Goal: Information Seeking & Learning: Learn about a topic

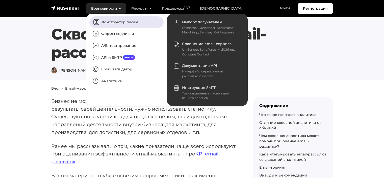
click at [113, 21] on link "Конструктор писем" at bounding box center [126, 22] width 74 height 12
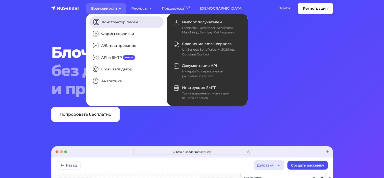
click at [113, 20] on link "Конструктор писем" at bounding box center [126, 22] width 74 height 12
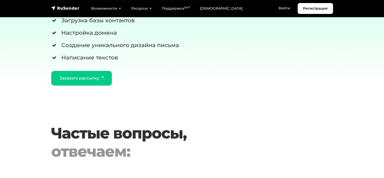
scroll to position [1592, 0]
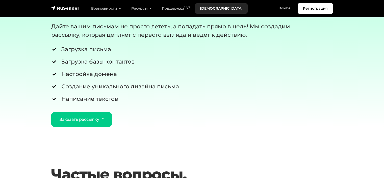
click at [208, 9] on link "[DEMOGRAPHIC_DATA]" at bounding box center [221, 8] width 53 height 10
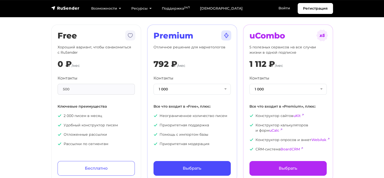
scroll to position [25, 0]
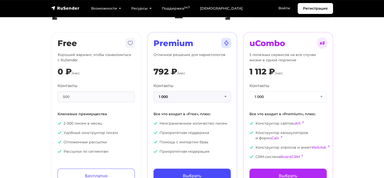
click at [219, 98] on button "1 000" at bounding box center [192, 96] width 77 height 11
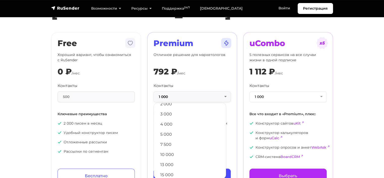
scroll to position [51, 0]
click at [269, 97] on button "1 000" at bounding box center [288, 96] width 77 height 11
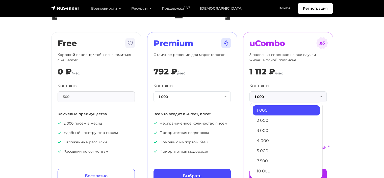
click at [359, 115] on section "Тарифы Месяц Год -20% Free Хороший вариант, чтобы ознакомиться с RuSender 0 ₽ /…" at bounding box center [192, 85] width 384 height 208
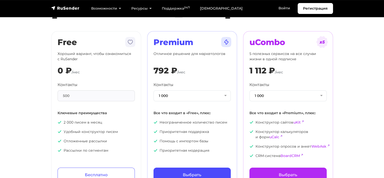
scroll to position [0, 0]
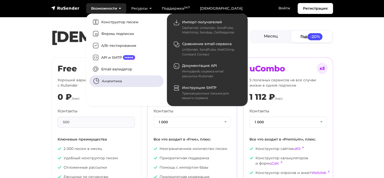
click at [124, 79] on link "Аналитика" at bounding box center [126, 81] width 74 height 12
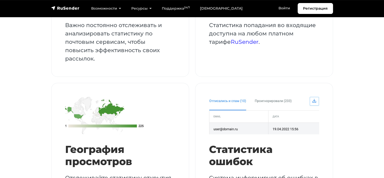
scroll to position [708, 0]
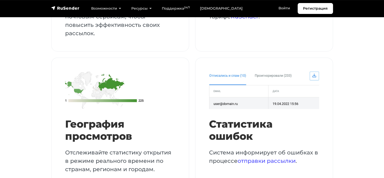
click at [278, 71] on img at bounding box center [264, 89] width 110 height 37
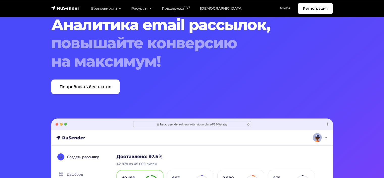
scroll to position [0, 0]
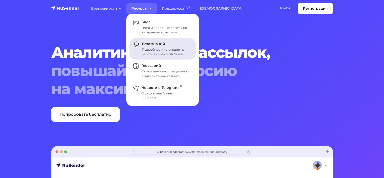
click at [151, 40] on link "База знаний Подробные инструкции по работе в сервисе RuSender" at bounding box center [163, 48] width 66 height 21
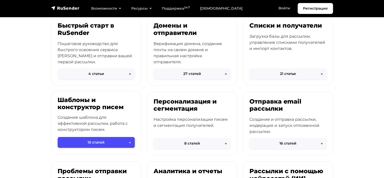
scroll to position [76, 0]
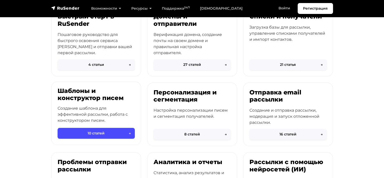
click at [111, 100] on h3 "Шаблоны и конструктор писем" at bounding box center [96, 94] width 77 height 15
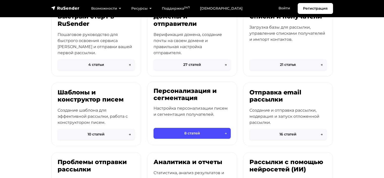
click at [198, 108] on p "Настройка персонализации писем и сегментация получателей." at bounding box center [192, 111] width 77 height 12
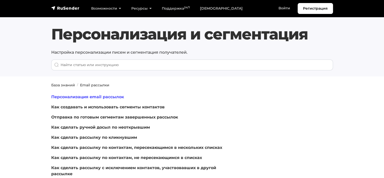
click at [101, 97] on link "Персонализация email рассылок" at bounding box center [87, 96] width 73 height 5
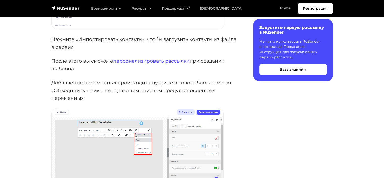
scroll to position [379, 0]
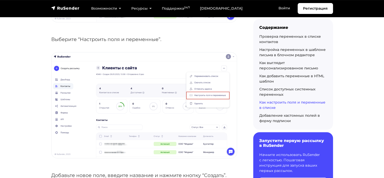
scroll to position [2502, 0]
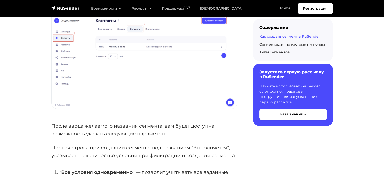
scroll to position [379, 0]
